Goal: Book appointment/travel/reservation

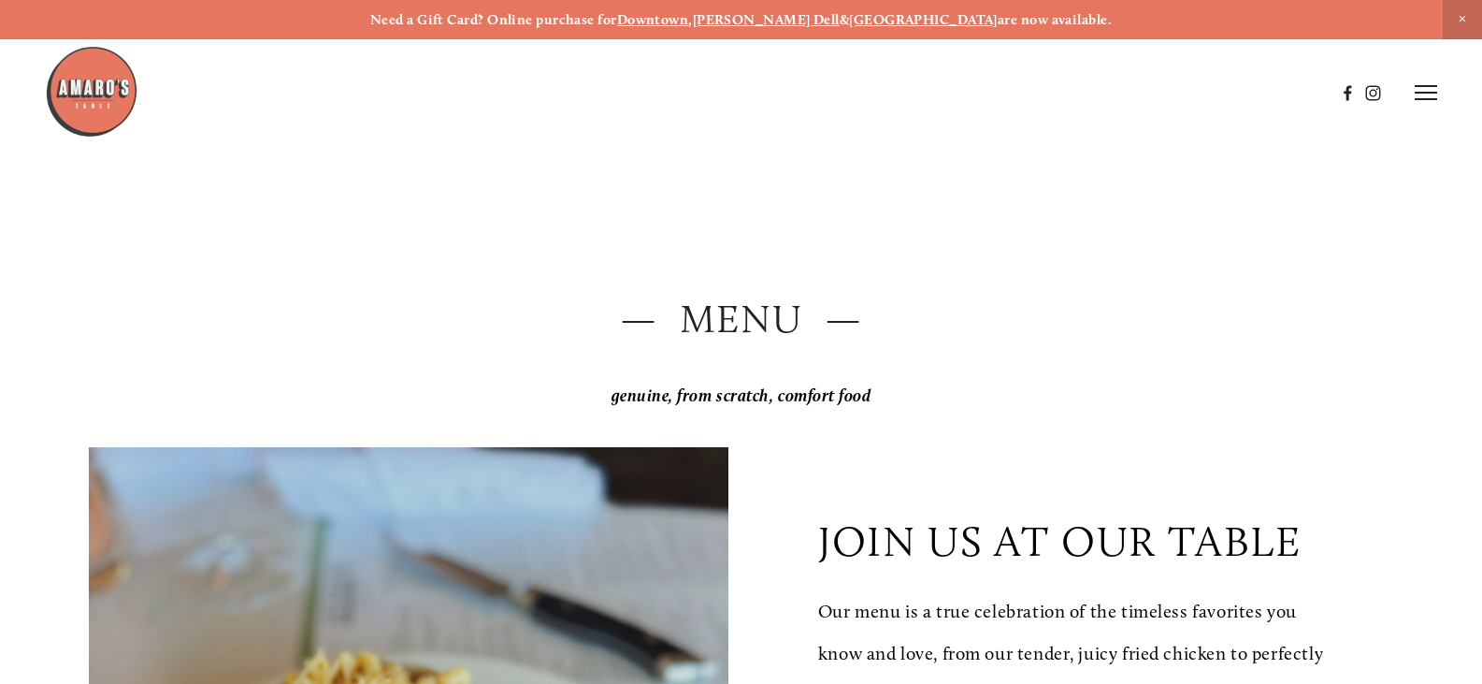
click at [1460, 25] on span "Close Announcement" at bounding box center [1462, 19] width 39 height 39
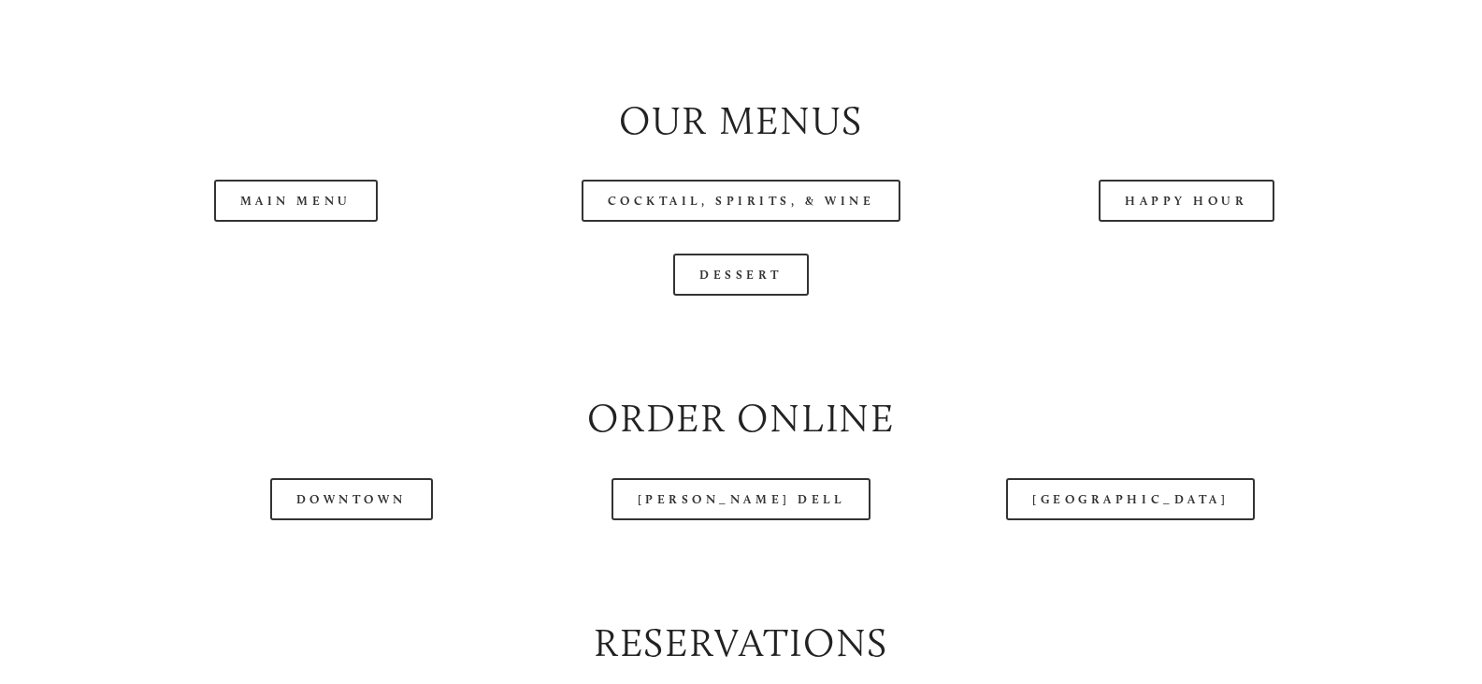
scroll to position [1870, 0]
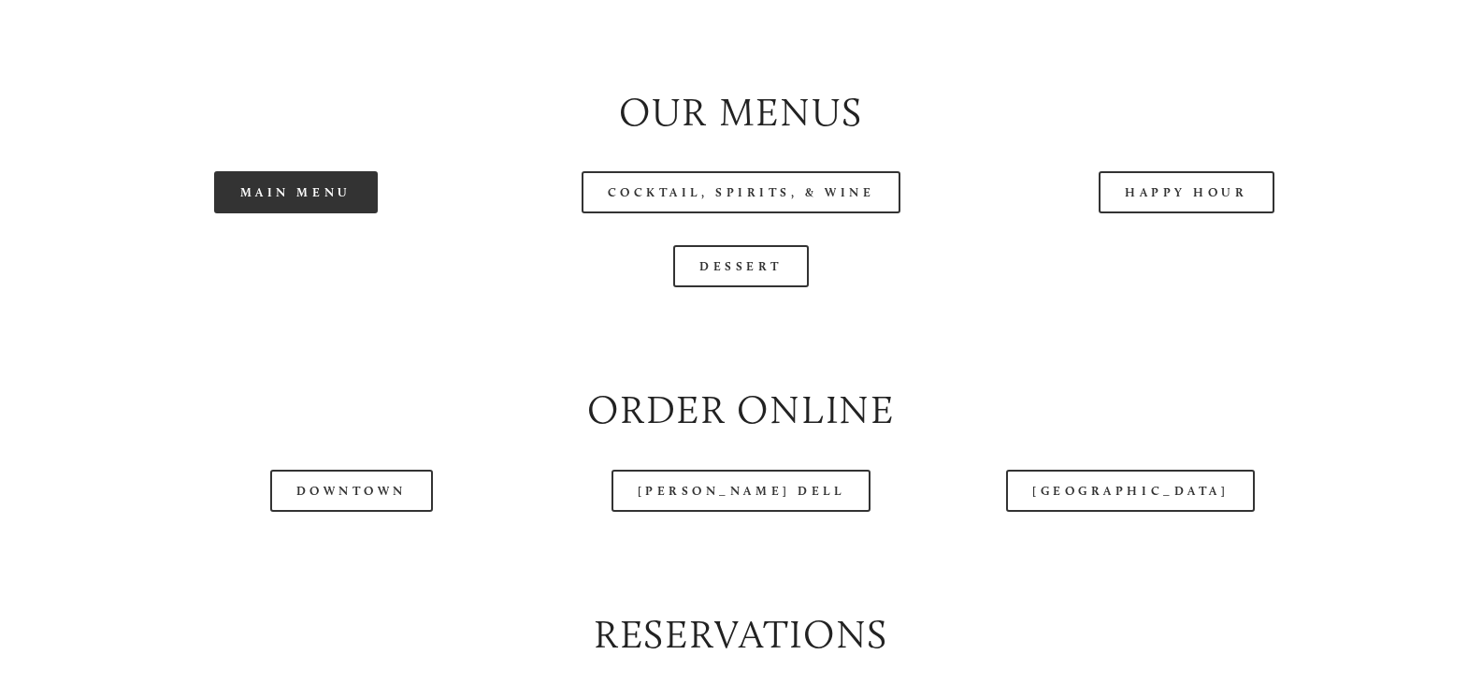
click at [258, 213] on link "Main Menu" at bounding box center [296, 192] width 164 height 42
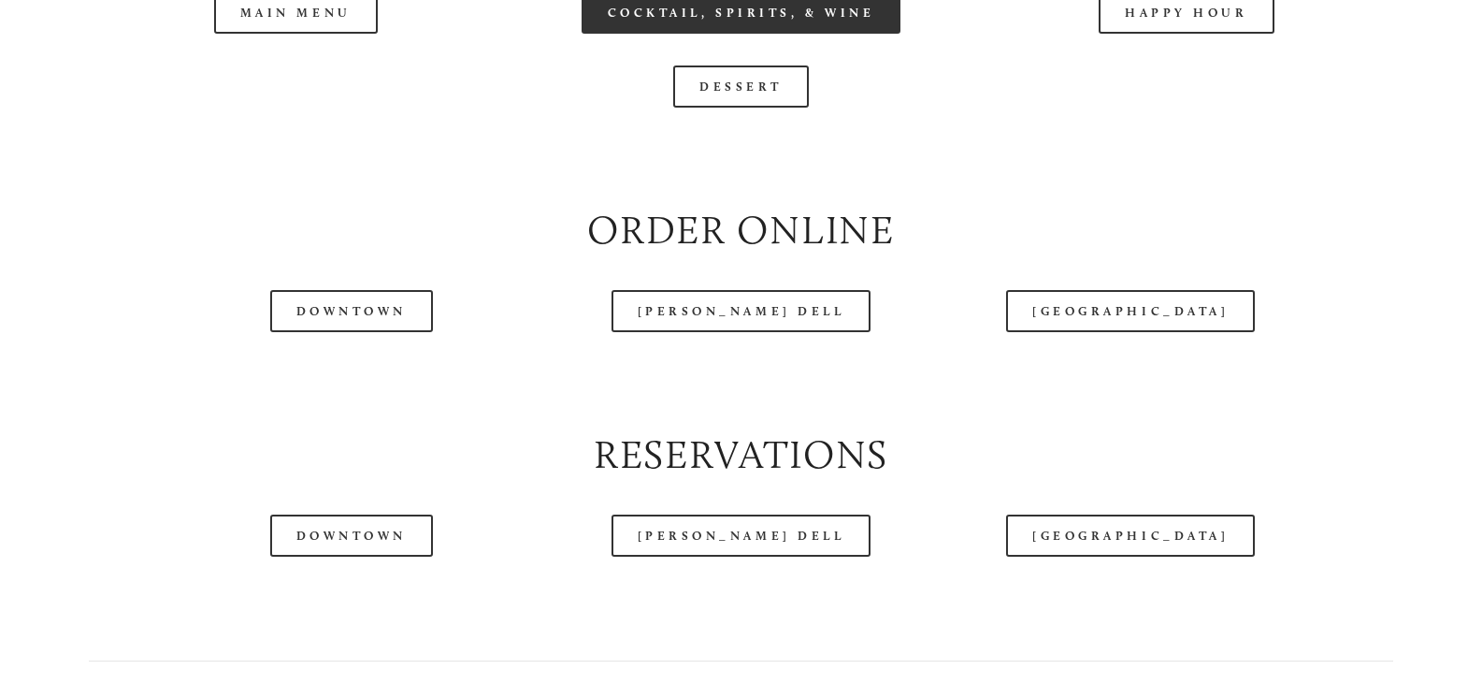
scroll to position [2057, 0]
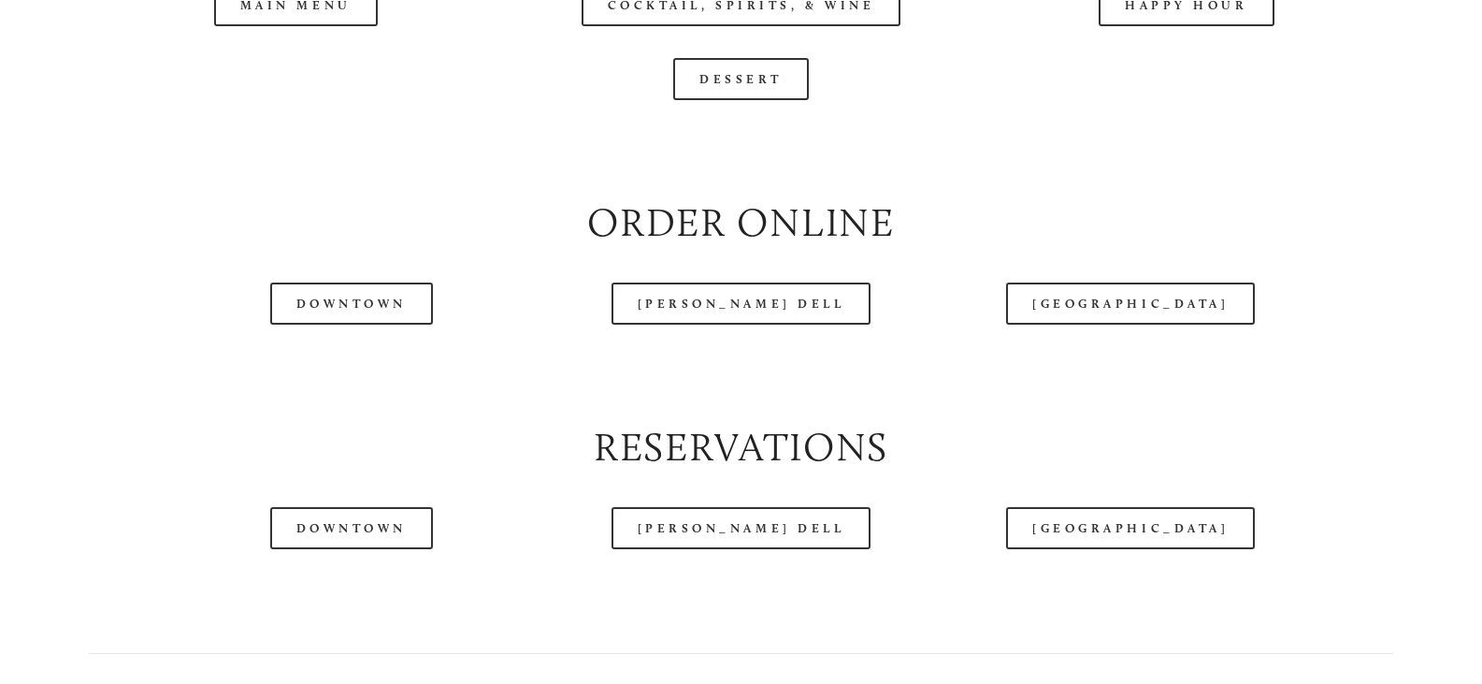
click at [305, 70] on div at bounding box center [690, 46] width 1290 height 96
click at [311, 60] on div at bounding box center [690, 46] width 1290 height 96
click at [279, 64] on div at bounding box center [690, 46] width 1290 height 96
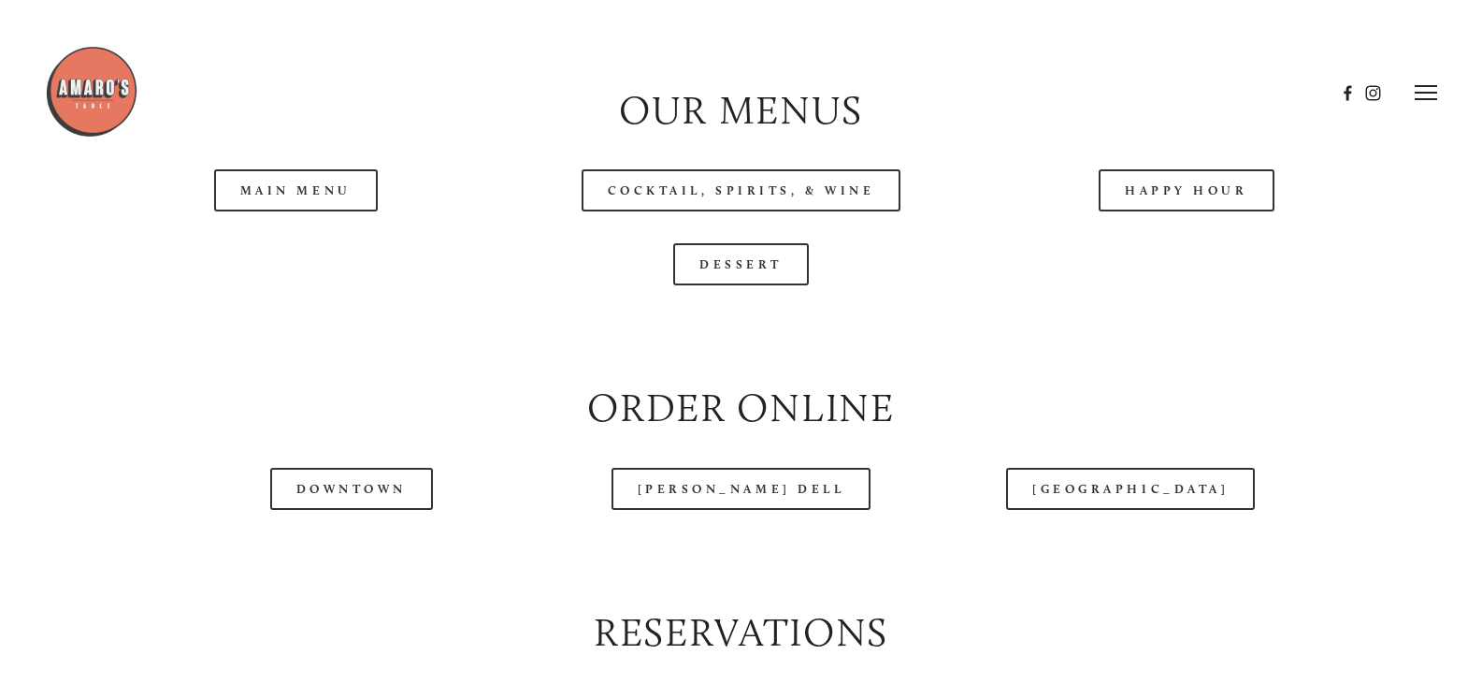
scroll to position [1870, 0]
click at [316, 213] on link "Main Menu" at bounding box center [296, 192] width 164 height 42
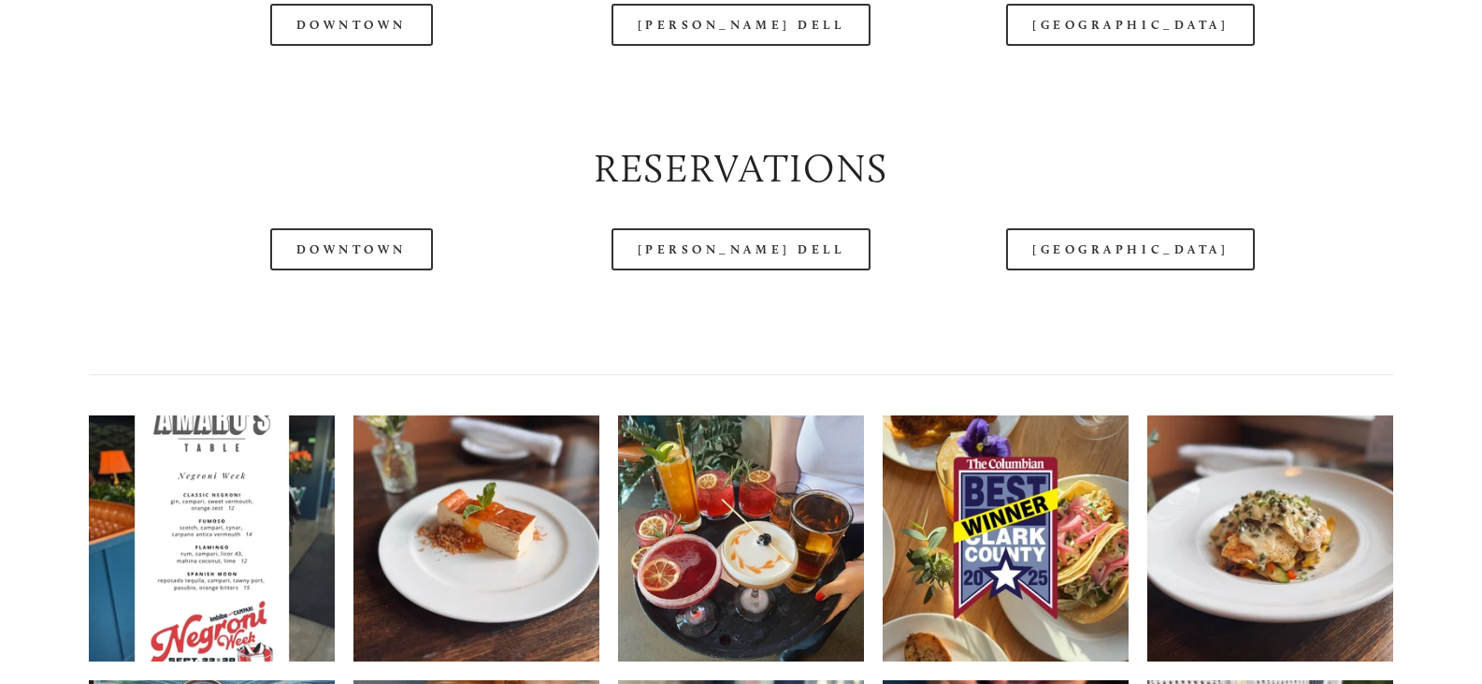
scroll to position [2338, 0]
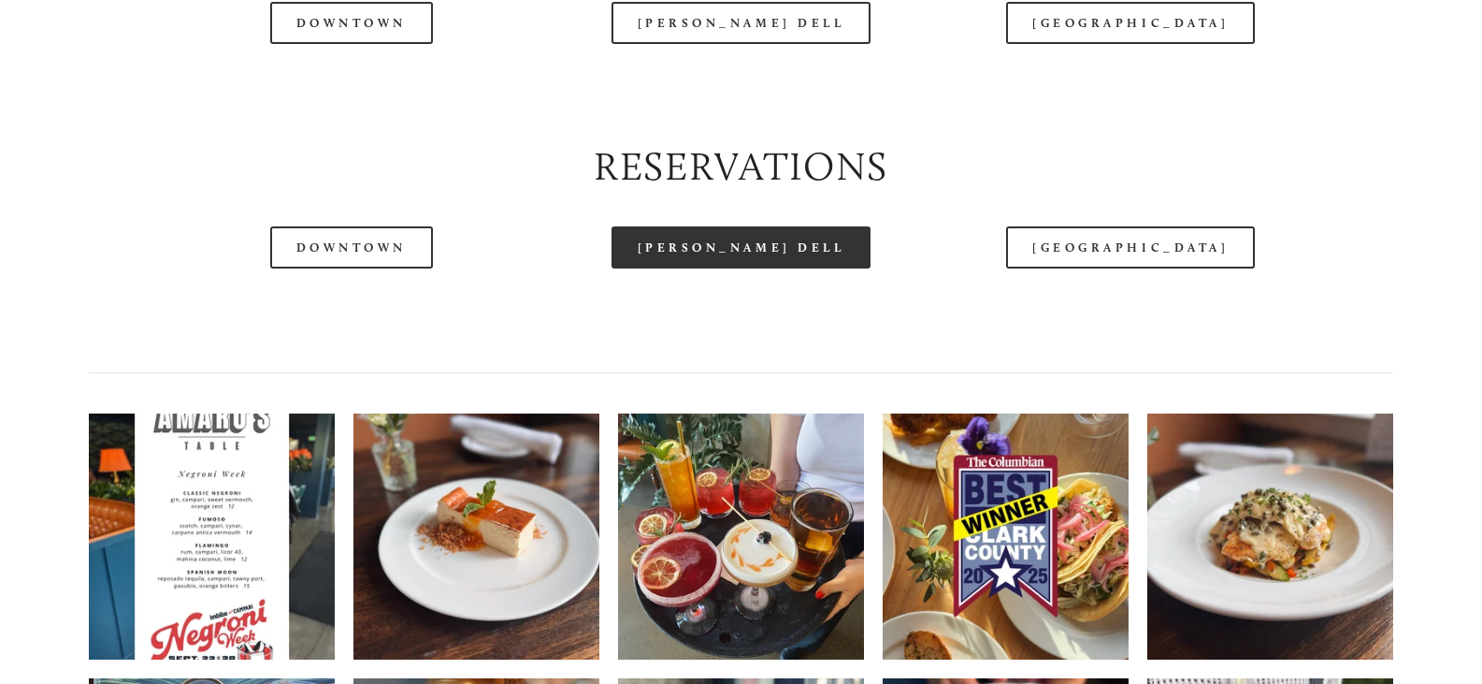
click at [727, 268] on link "Hazel Dell" at bounding box center [742, 247] width 260 height 42
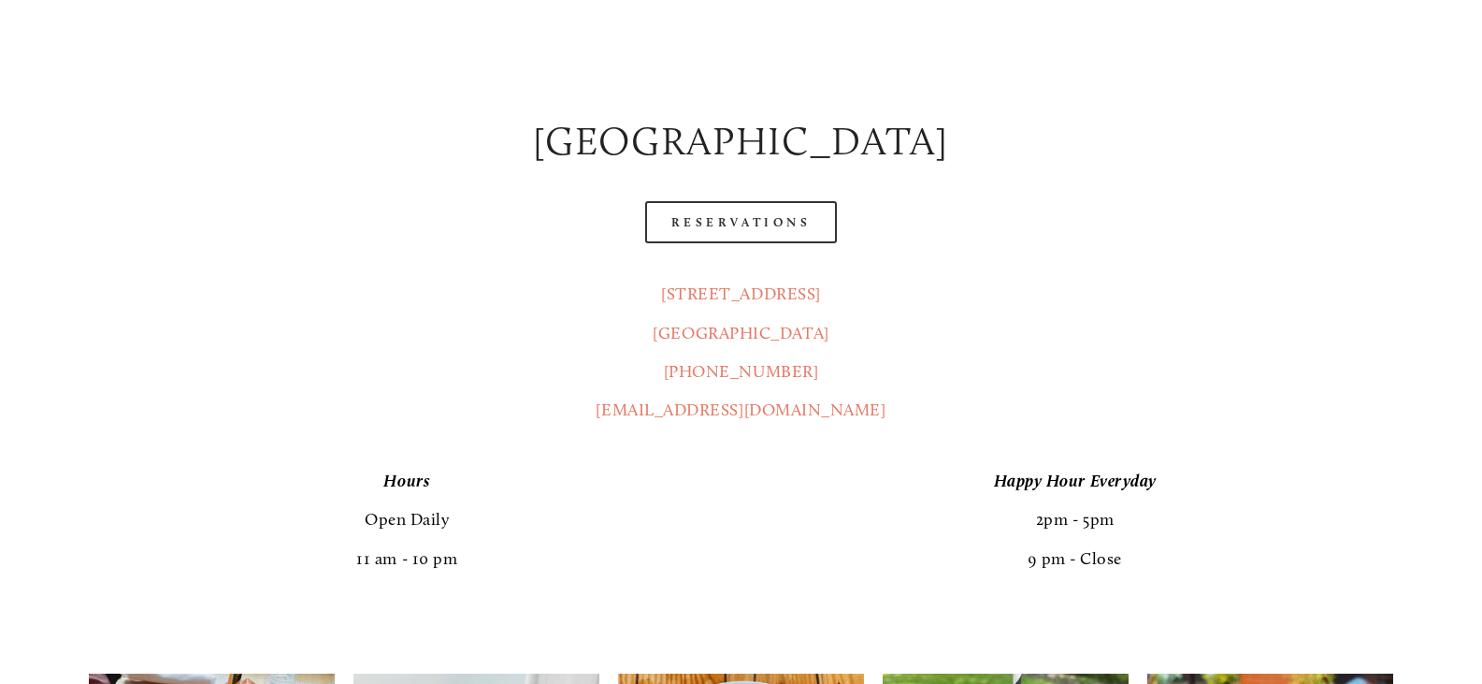
scroll to position [935, 0]
